Goal: Information Seeking & Learning: Check status

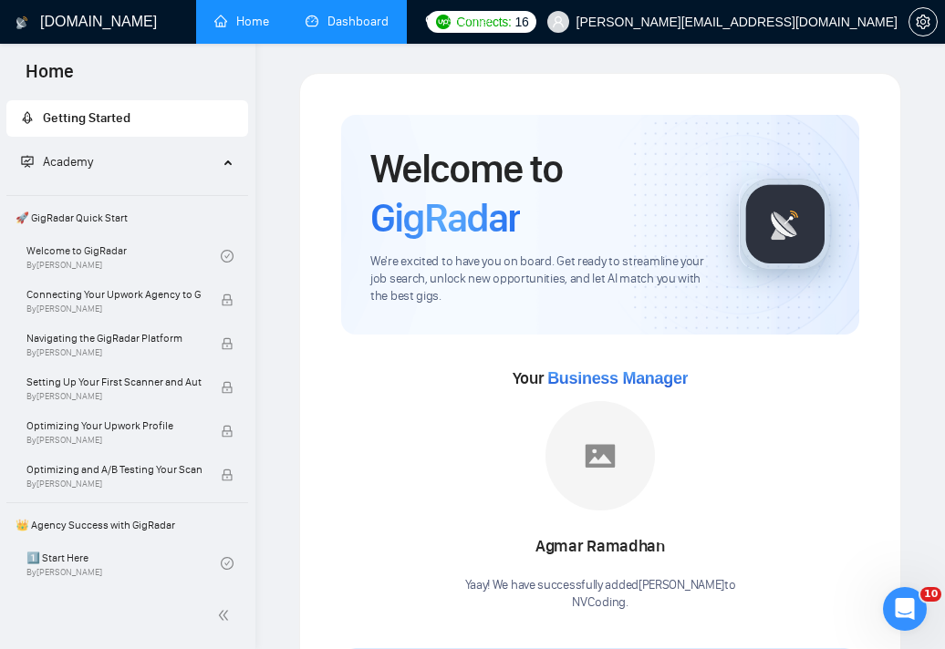
click at [368, 22] on link "Dashboard" at bounding box center [346, 22] width 83 height 16
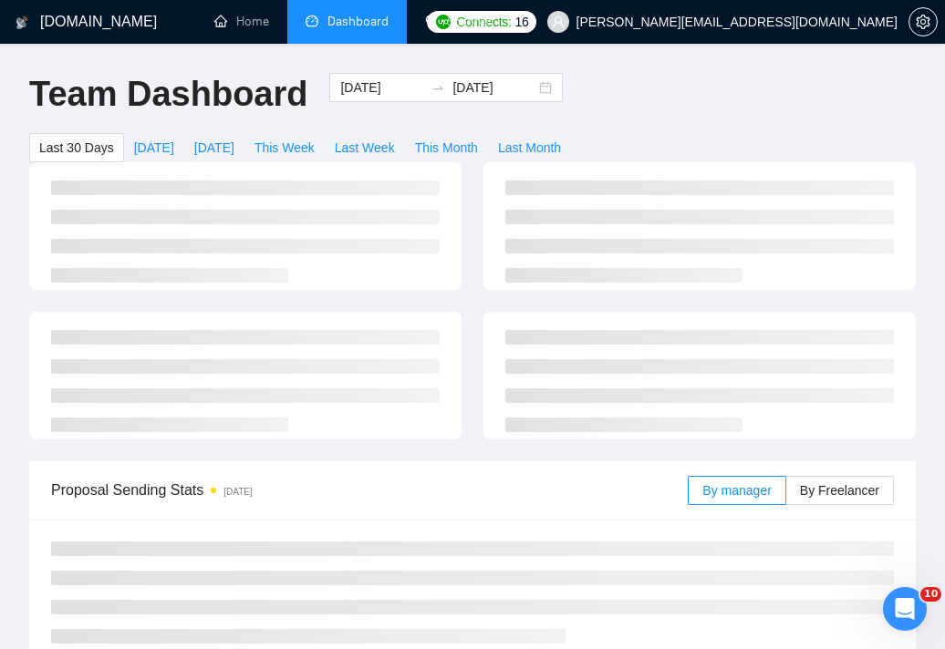
type input "[DATE]"
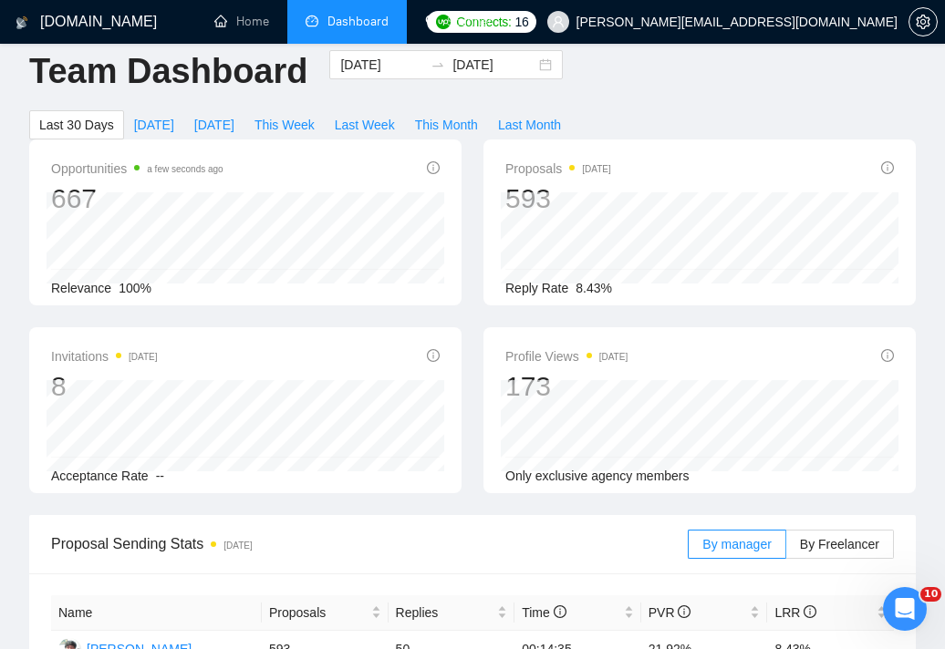
scroll to position [25, 0]
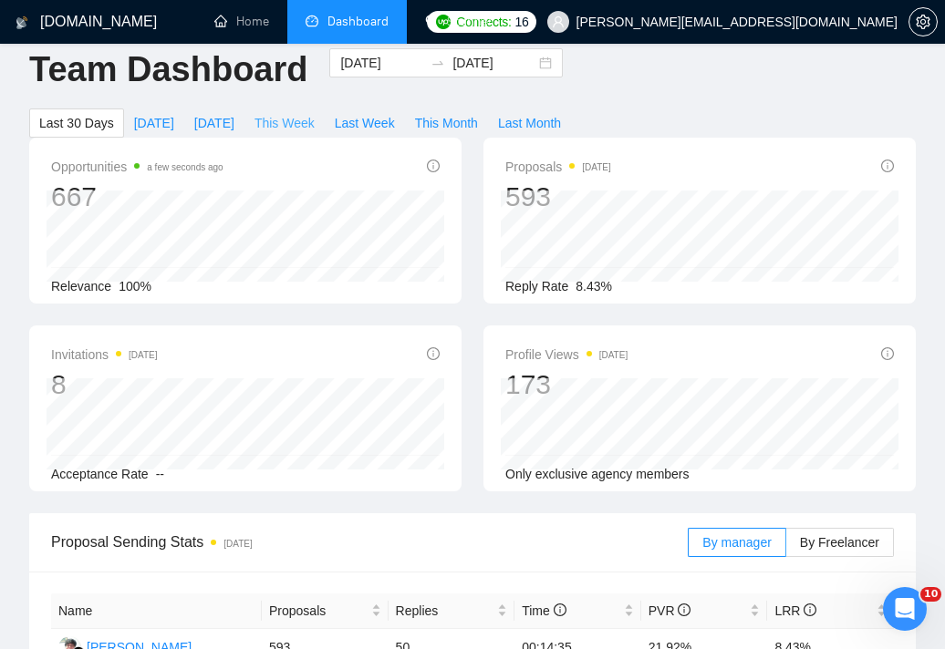
click at [308, 120] on span "This Week" at bounding box center [284, 123] width 60 height 20
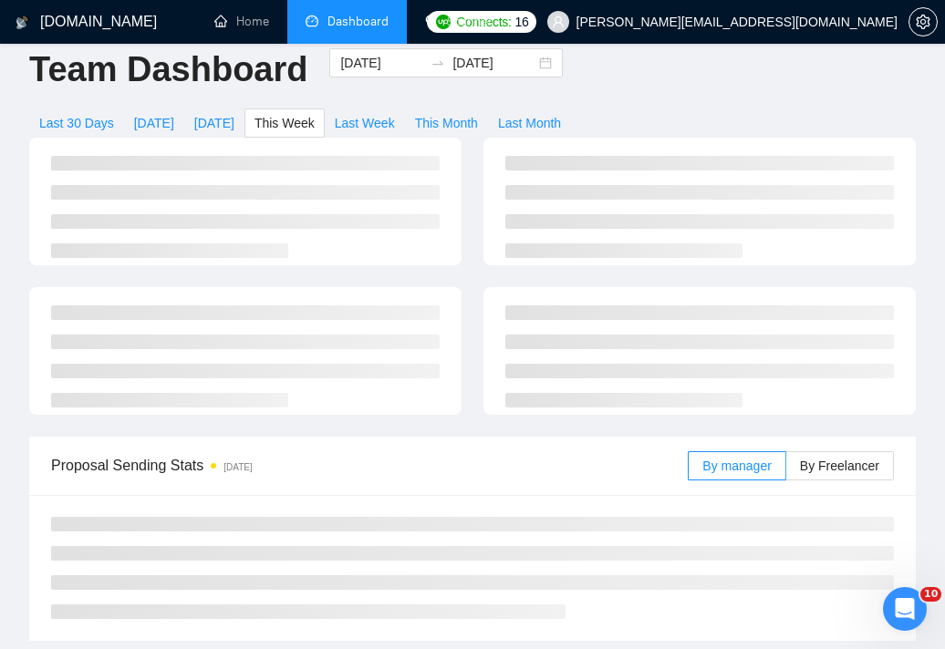
type input "[DATE]"
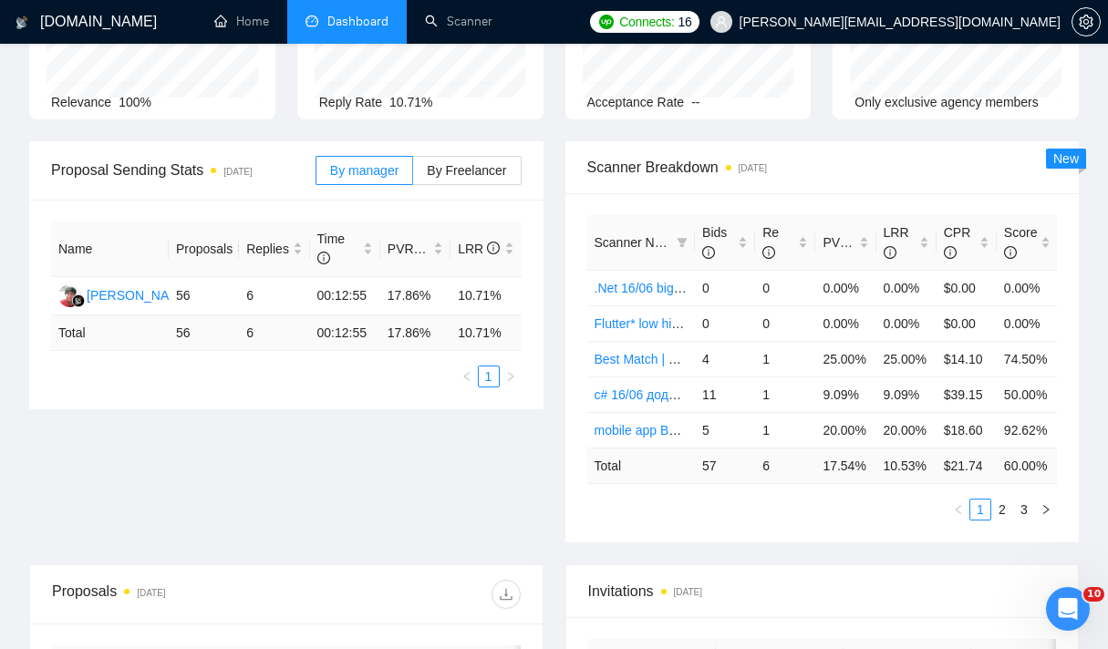
scroll to position [204, 0]
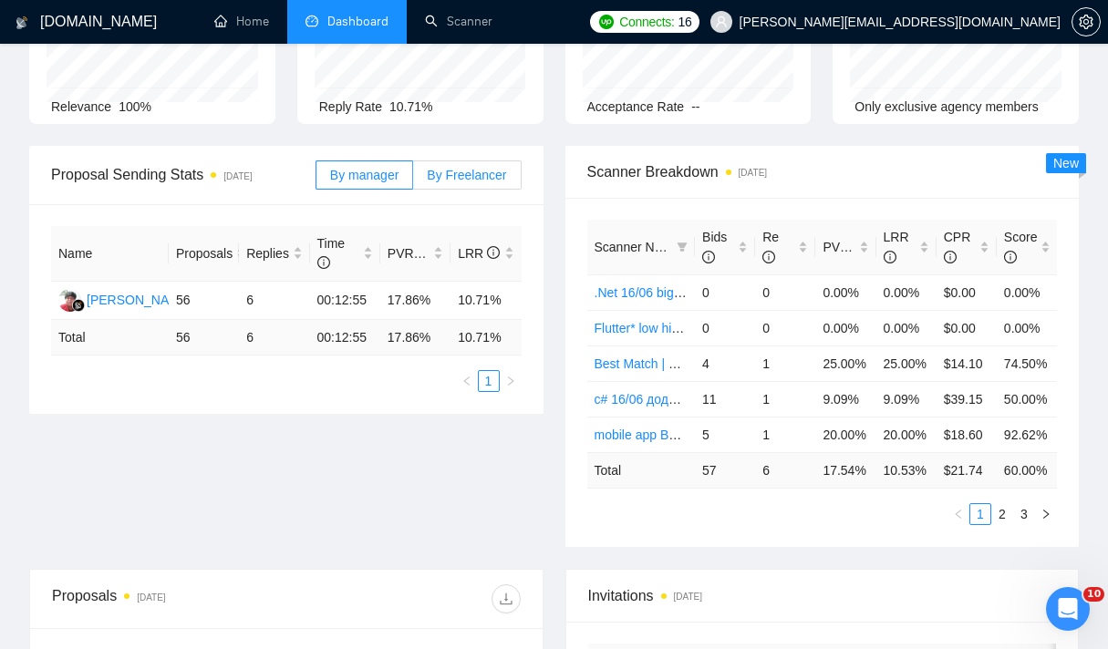
click at [480, 178] on span "By Freelancer" at bounding box center [466, 175] width 79 height 15
click at [413, 180] on input "By Freelancer" at bounding box center [413, 180] width 0 height 0
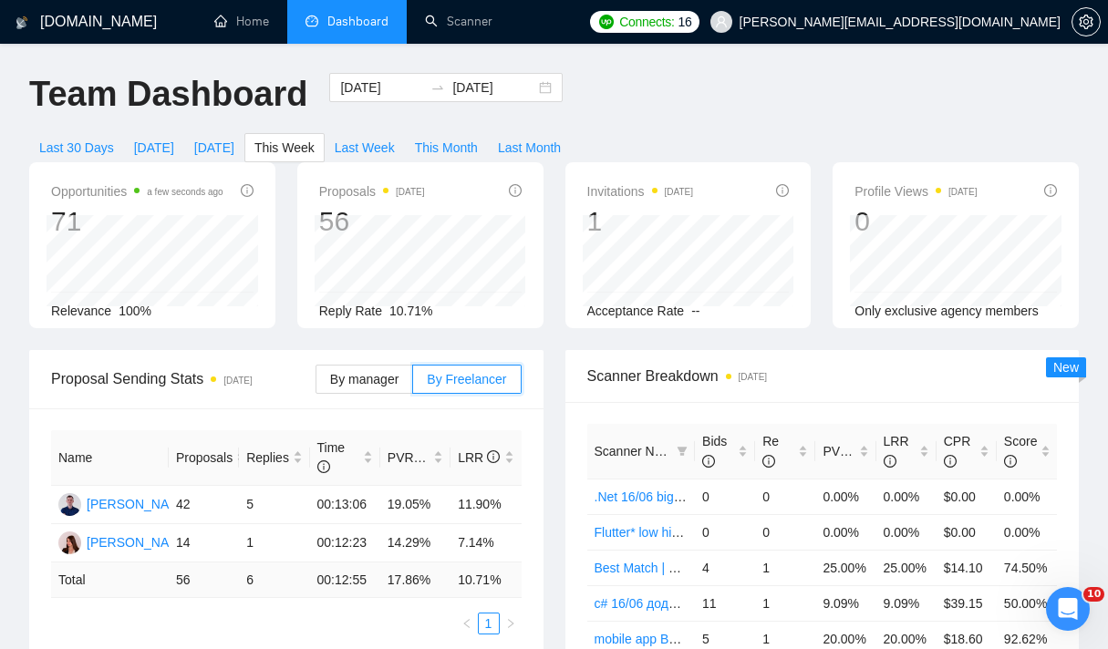
scroll to position [48, 0]
